Goal: Find specific page/section: Find specific page/section

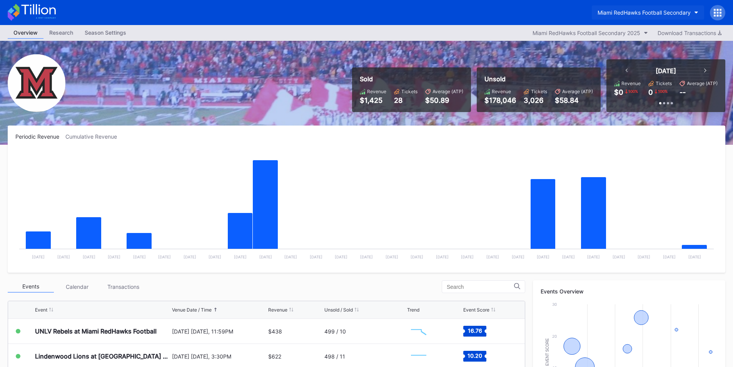
click at [630, 15] on div "Miami RedHawks Football Secondary" at bounding box center [643, 12] width 93 height 7
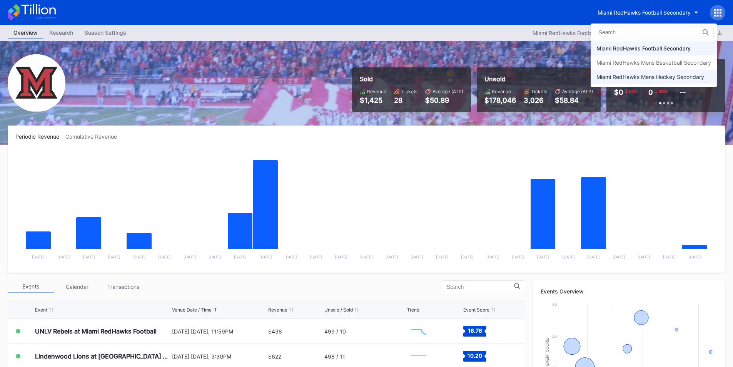
click at [647, 79] on div "Miami RedHawks Mens Hockey Secondary" at bounding box center [650, 76] width 108 height 7
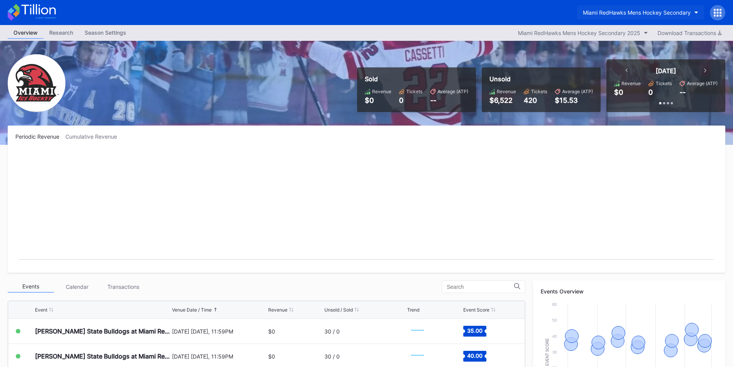
click at [616, 10] on div "Miami RedHawks Mens Hockey Secondary" at bounding box center [637, 12] width 108 height 7
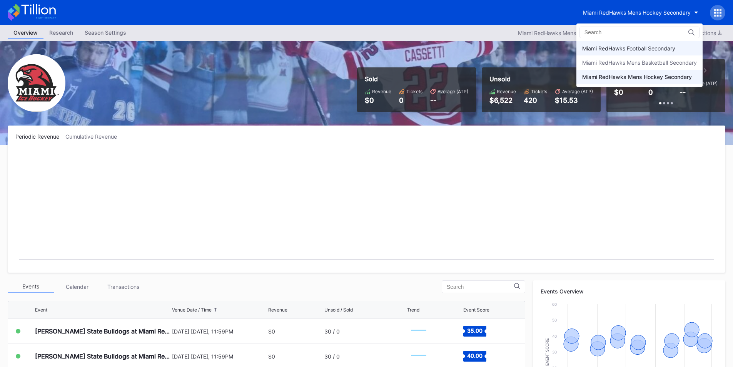
click at [641, 50] on div "Miami RedHawks Football Secondary" at bounding box center [628, 48] width 93 height 7
